Goal: Task Accomplishment & Management: Manage account settings

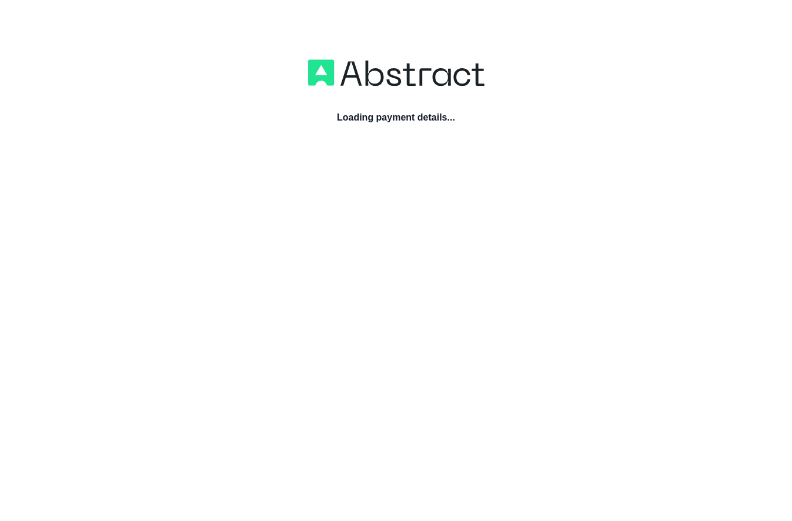
click at [414, 78] on img at bounding box center [396, 73] width 176 height 28
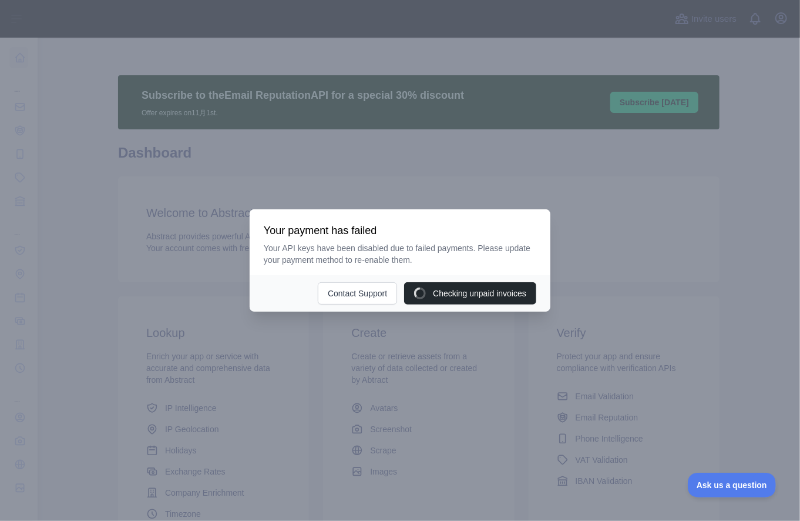
click at [651, 219] on div at bounding box center [400, 260] width 800 height 521
drag, startPoint x: 649, startPoint y: 113, endPoint x: 651, endPoint y: 108, distance: 6.3
click at [651, 108] on div at bounding box center [400, 260] width 800 height 521
click at [652, 106] on div at bounding box center [400, 260] width 800 height 521
click at [366, 296] on button "Contact Support" at bounding box center [379, 293] width 79 height 22
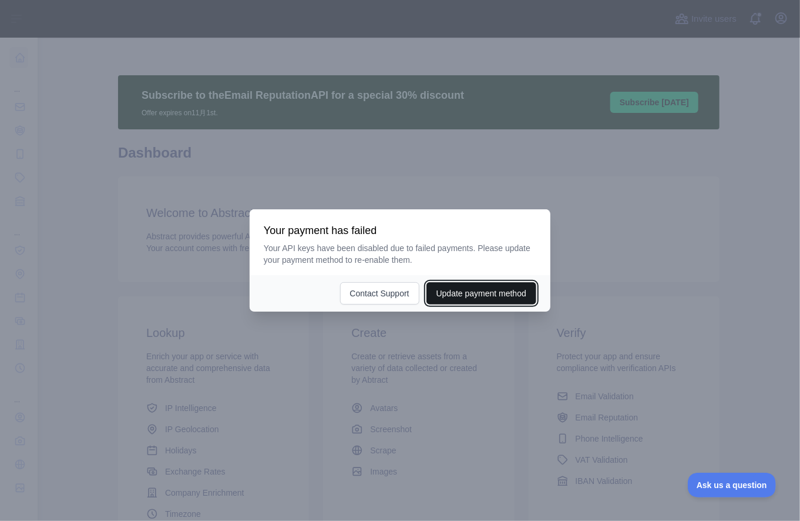
click at [485, 296] on button "Update payment method" at bounding box center [482, 293] width 110 height 22
click at [534, 106] on div at bounding box center [400, 260] width 800 height 521
click at [529, 171] on div at bounding box center [400, 260] width 800 height 521
click at [486, 282] on div "Update payment method Contact Support" at bounding box center [400, 293] width 301 height 36
click at [486, 289] on button "Update payment method" at bounding box center [482, 293] width 110 height 22
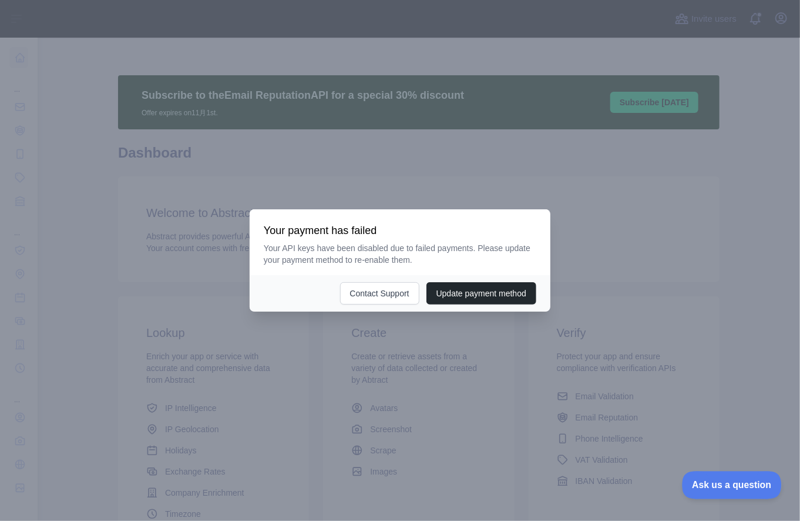
drag, startPoint x: 782, startPoint y: 490, endPoint x: 79, endPoint y: 23, distance: 843.5
click at [782, 490] on div at bounding box center [400, 260] width 800 height 521
click at [718, 488] on button "Ask us a question" at bounding box center [726, 483] width 88 height 25
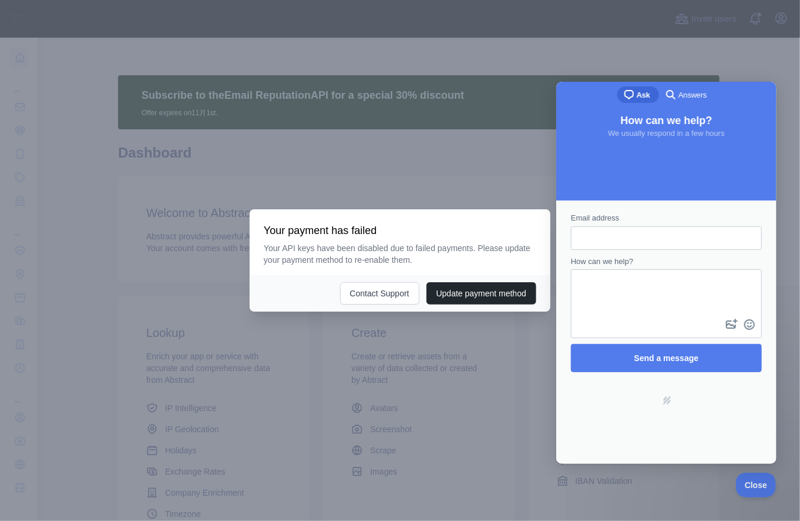
click at [482, 130] on div at bounding box center [400, 260] width 800 height 521
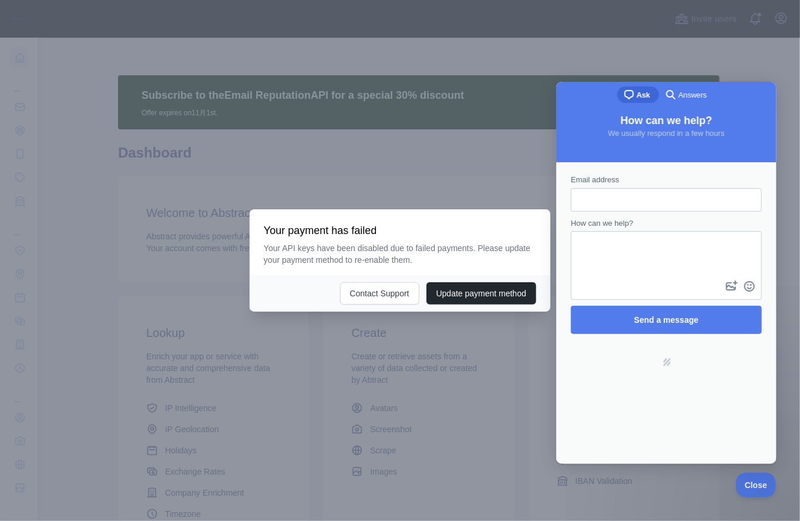
click at [638, 91] on span "Ask" at bounding box center [643, 95] width 14 height 12
click at [723, 56] on div at bounding box center [400, 260] width 800 height 521
click at [331, 406] on div at bounding box center [400, 260] width 800 height 521
click at [362, 300] on button "Contact Support" at bounding box center [379, 293] width 79 height 22
click at [711, 53] on div at bounding box center [400, 260] width 800 height 521
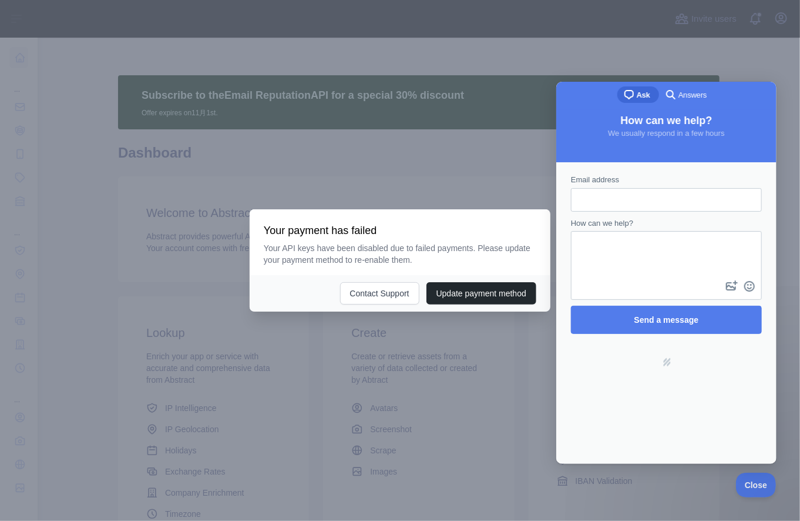
click at [759, 21] on div at bounding box center [400, 260] width 800 height 521
